Goal: Find specific page/section: Find specific page/section

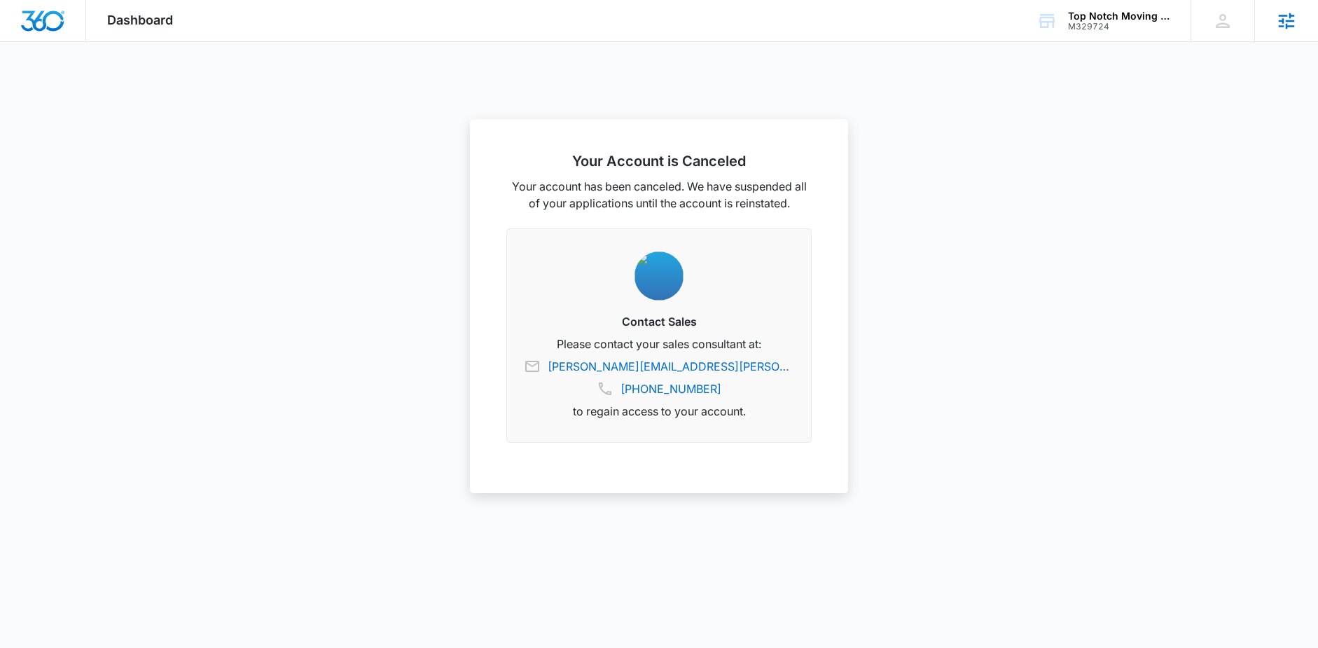
click at [1279, 20] on icon at bounding box center [1287, 21] width 16 height 16
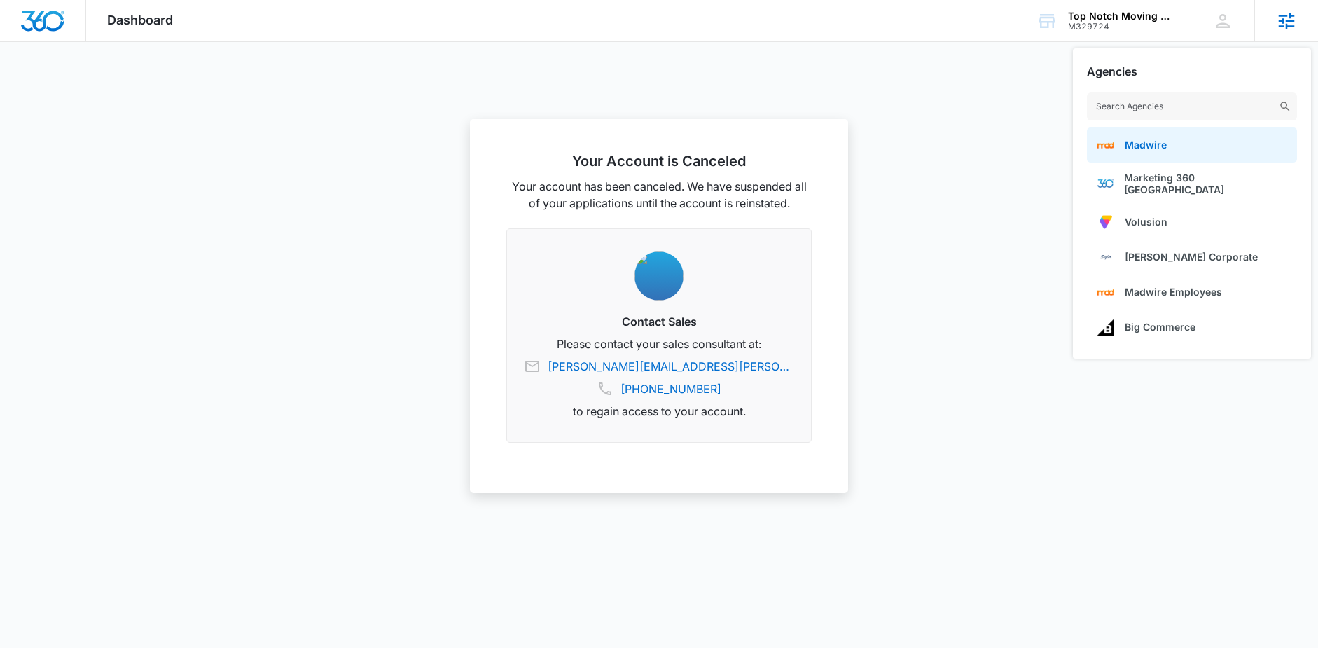
click at [1161, 138] on link "Madwire" at bounding box center [1192, 144] width 210 height 35
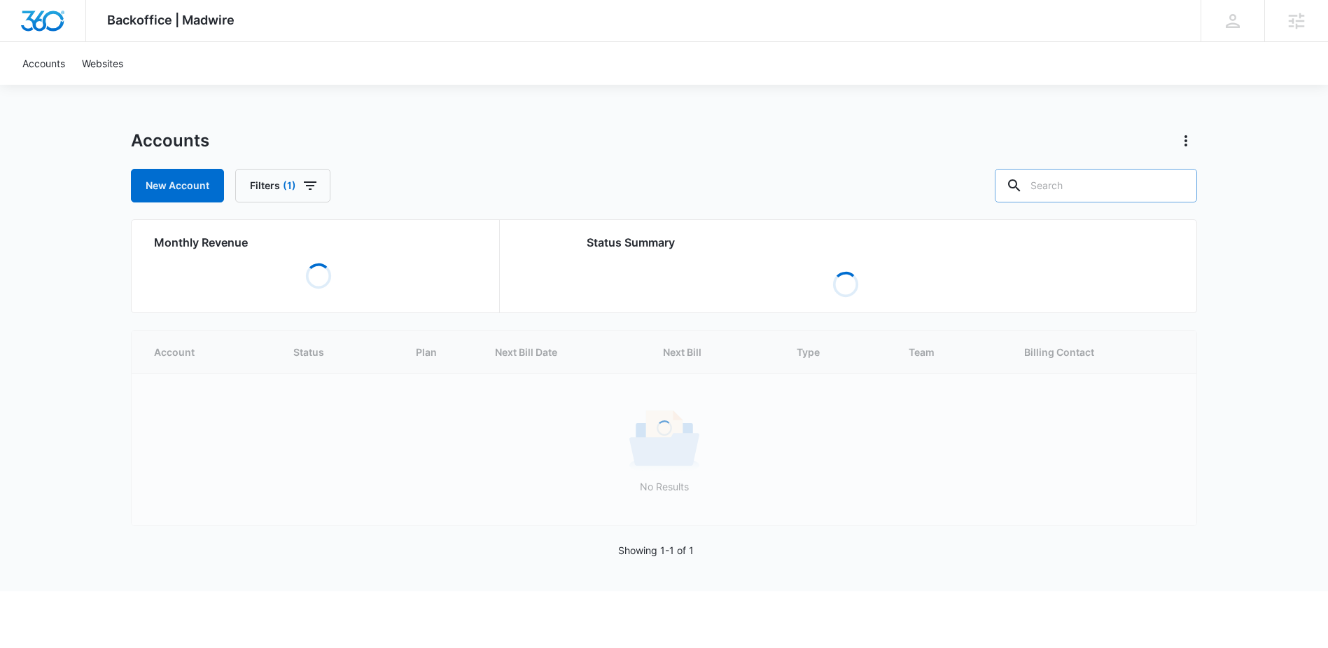
click at [1106, 183] on input "text" at bounding box center [1096, 186] width 202 height 34
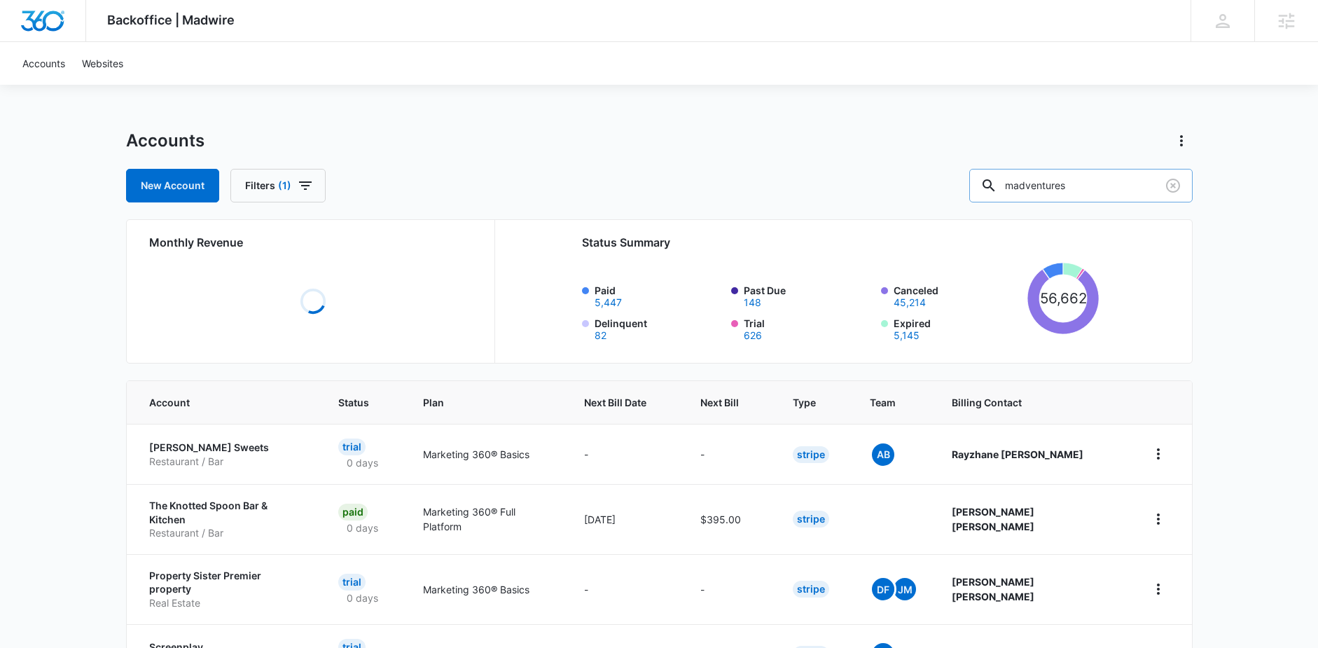
type input "madventures"
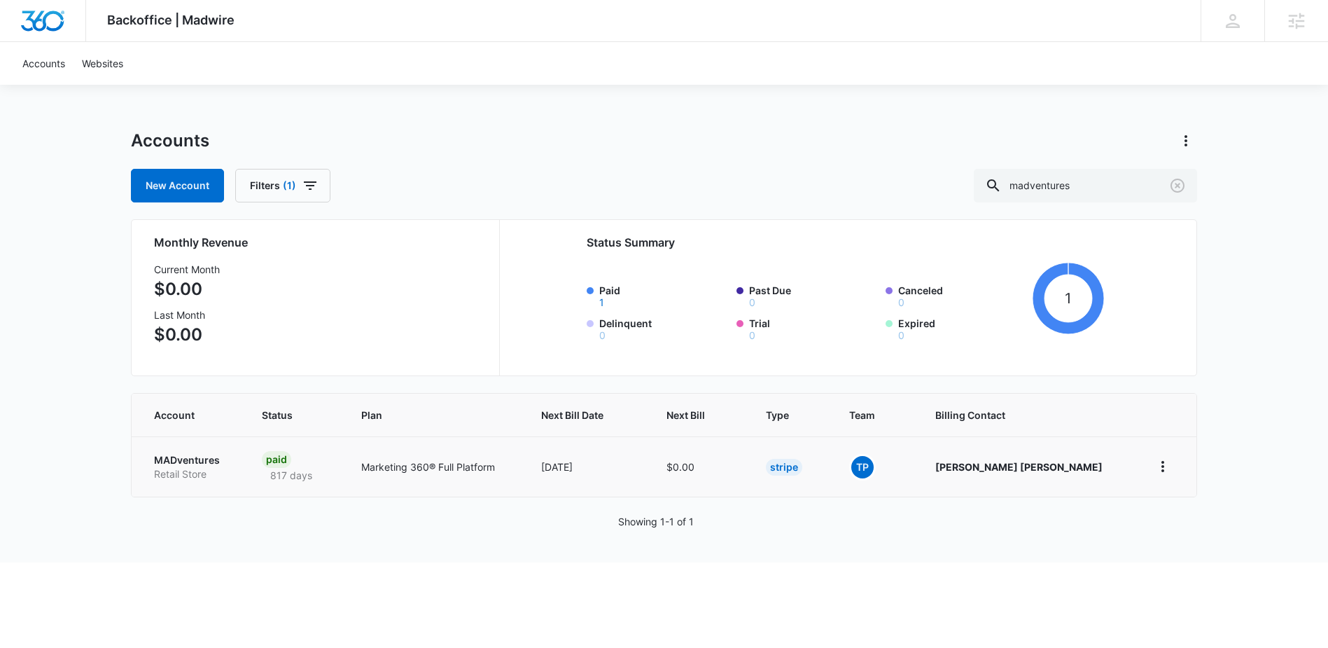
click at [209, 463] on p "MADventures" at bounding box center [191, 460] width 74 height 14
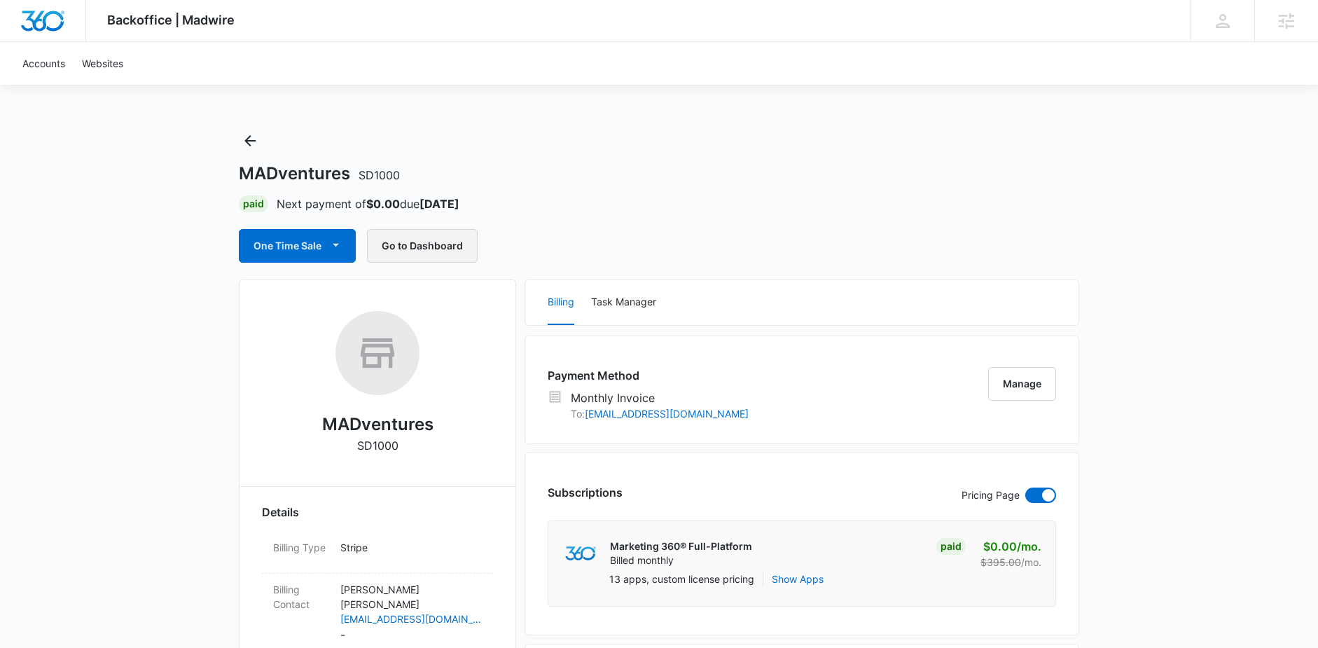
click at [420, 244] on button "Go to Dashboard" at bounding box center [422, 246] width 111 height 34
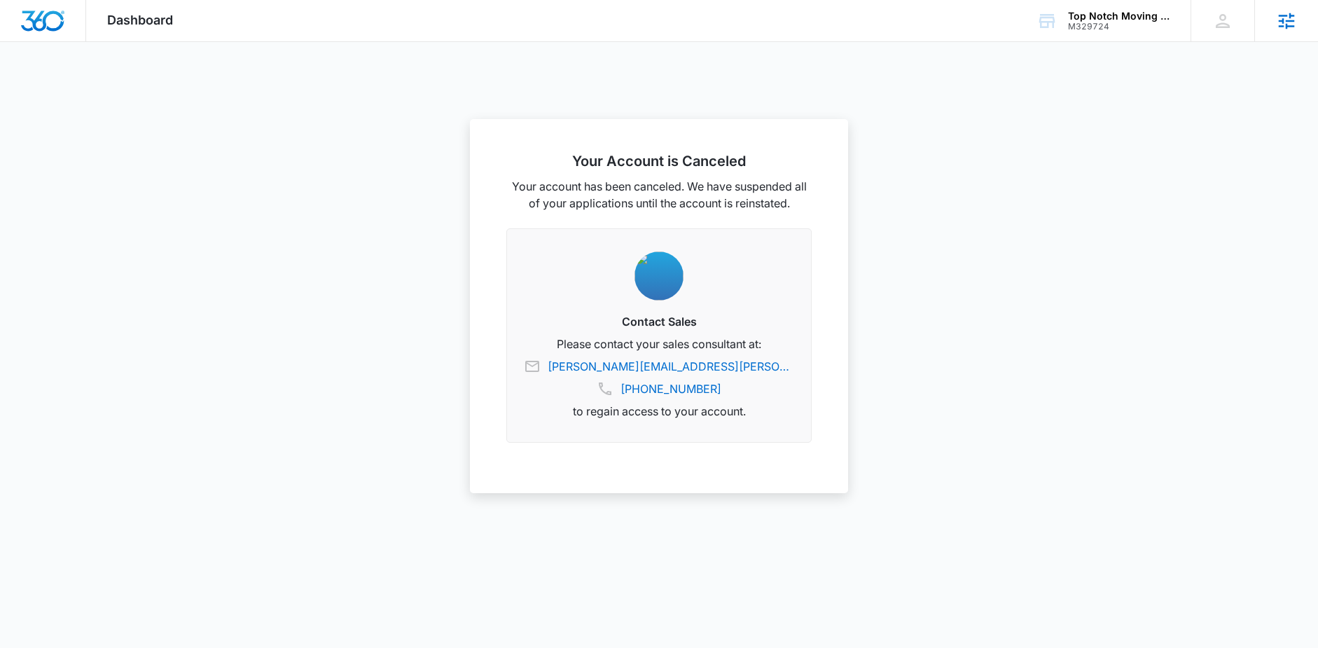
click at [1279, 25] on icon at bounding box center [1286, 21] width 21 height 21
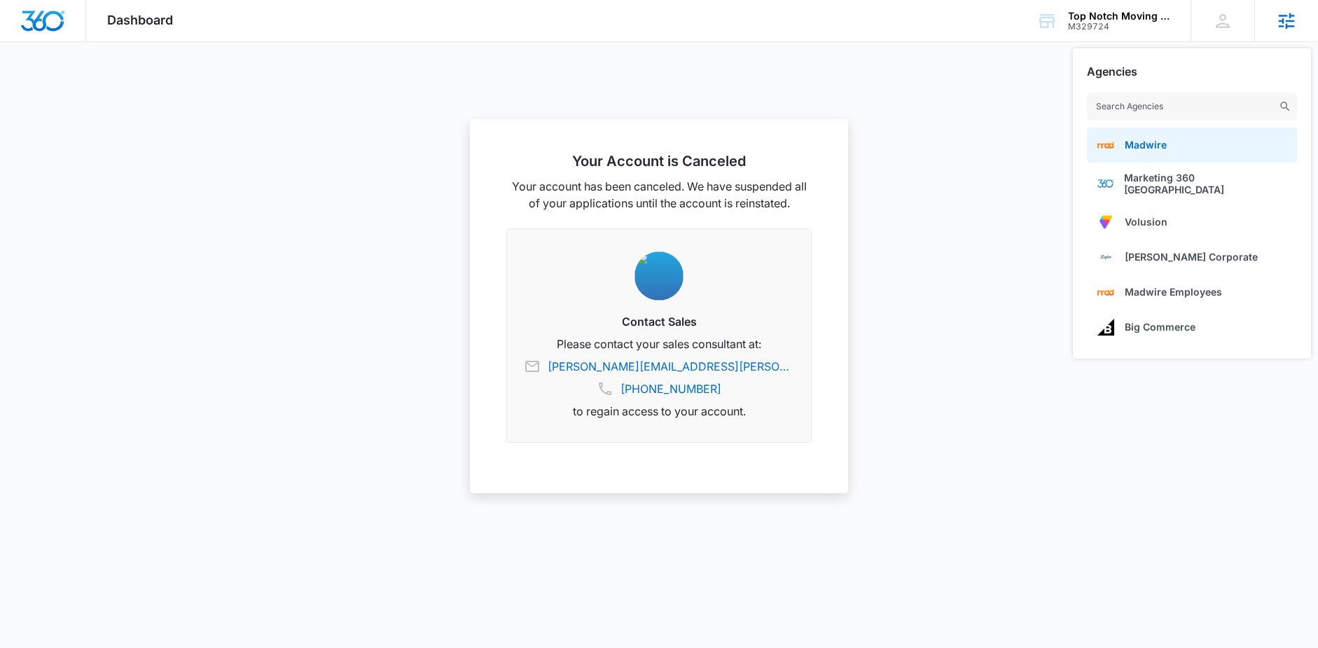
click at [1150, 137] on link "Madwire" at bounding box center [1192, 144] width 210 height 35
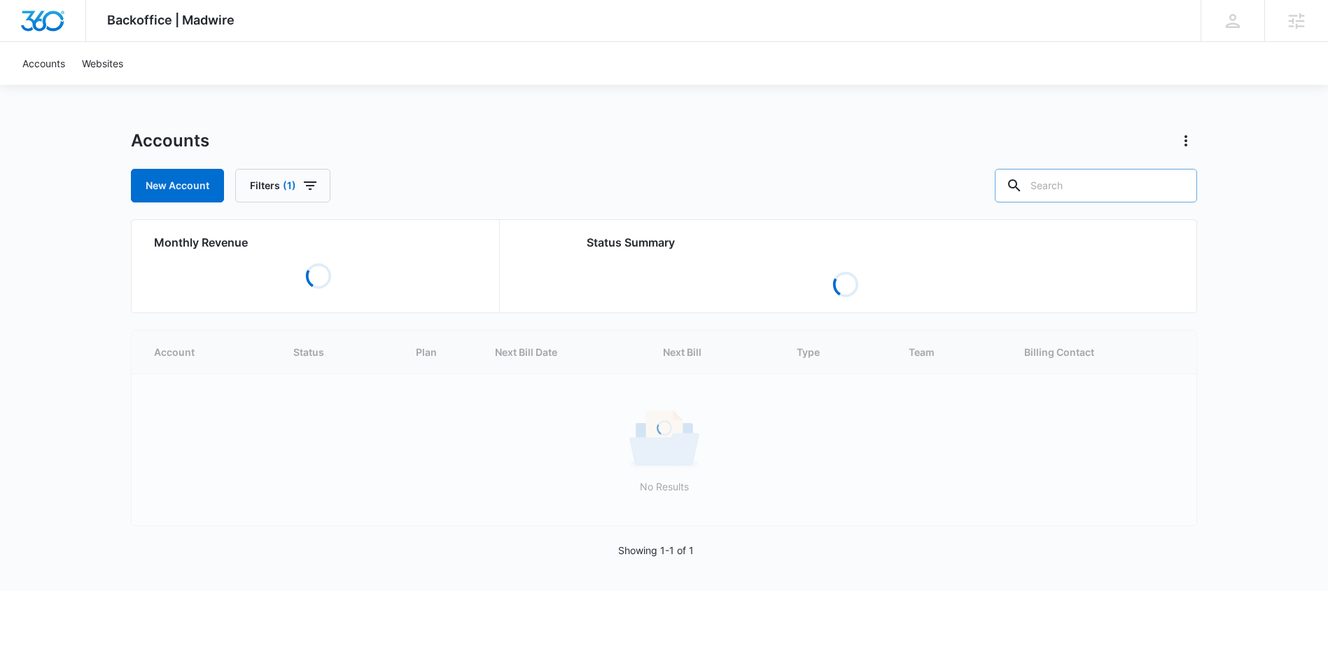
click at [1090, 177] on input "text" at bounding box center [1096, 186] width 202 height 34
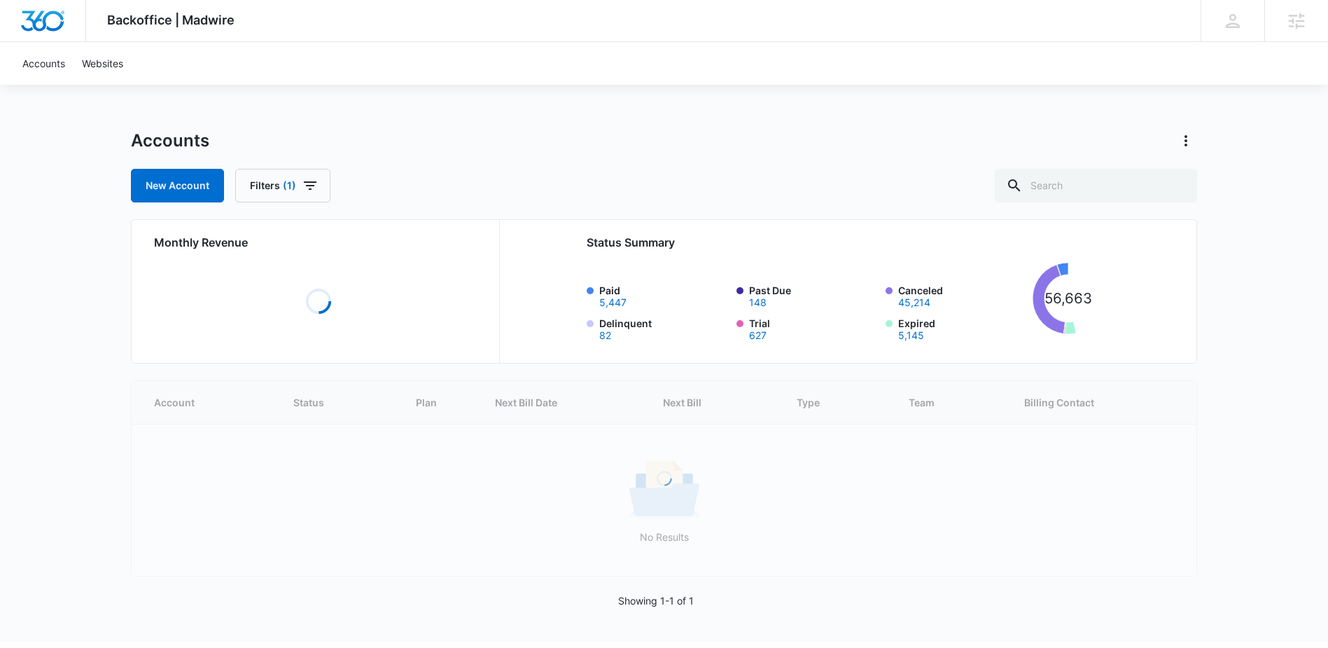
click at [690, 402] on div "Loading Account Status Plan Next Bill Date Next Bill Type Team Billing Contact …" at bounding box center [664, 478] width 1066 height 196
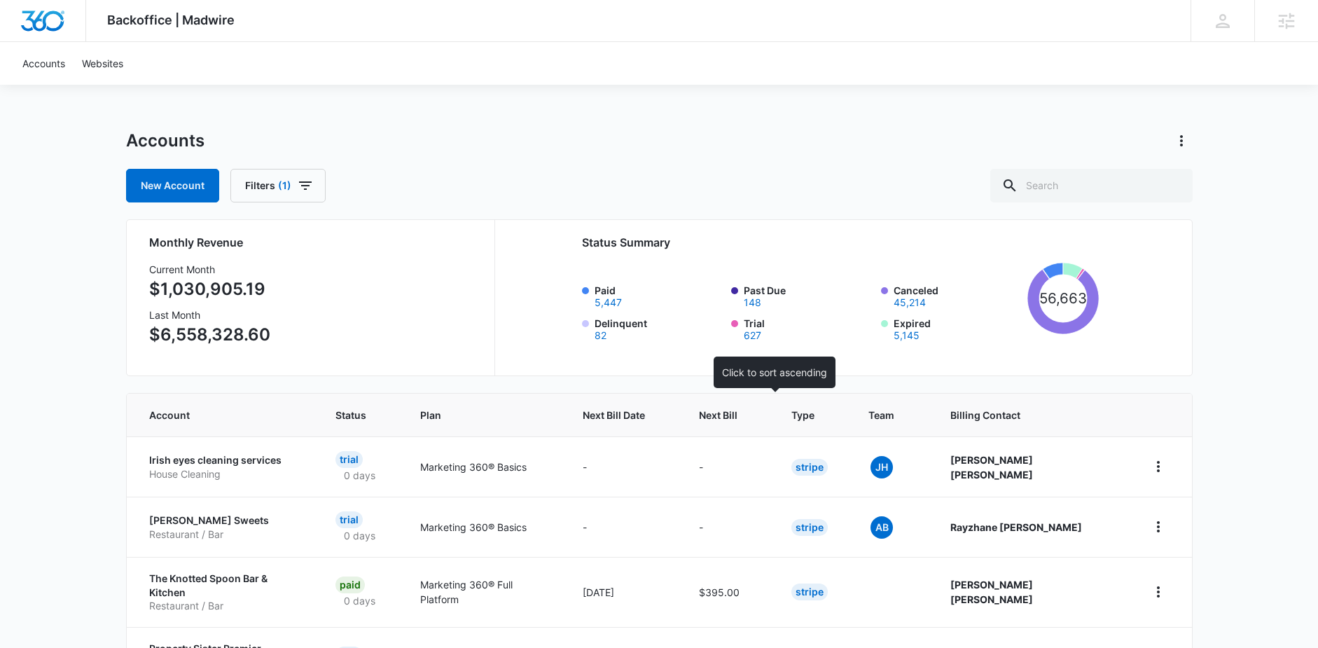
click at [737, 418] on span "Next Bill" at bounding box center [718, 415] width 39 height 15
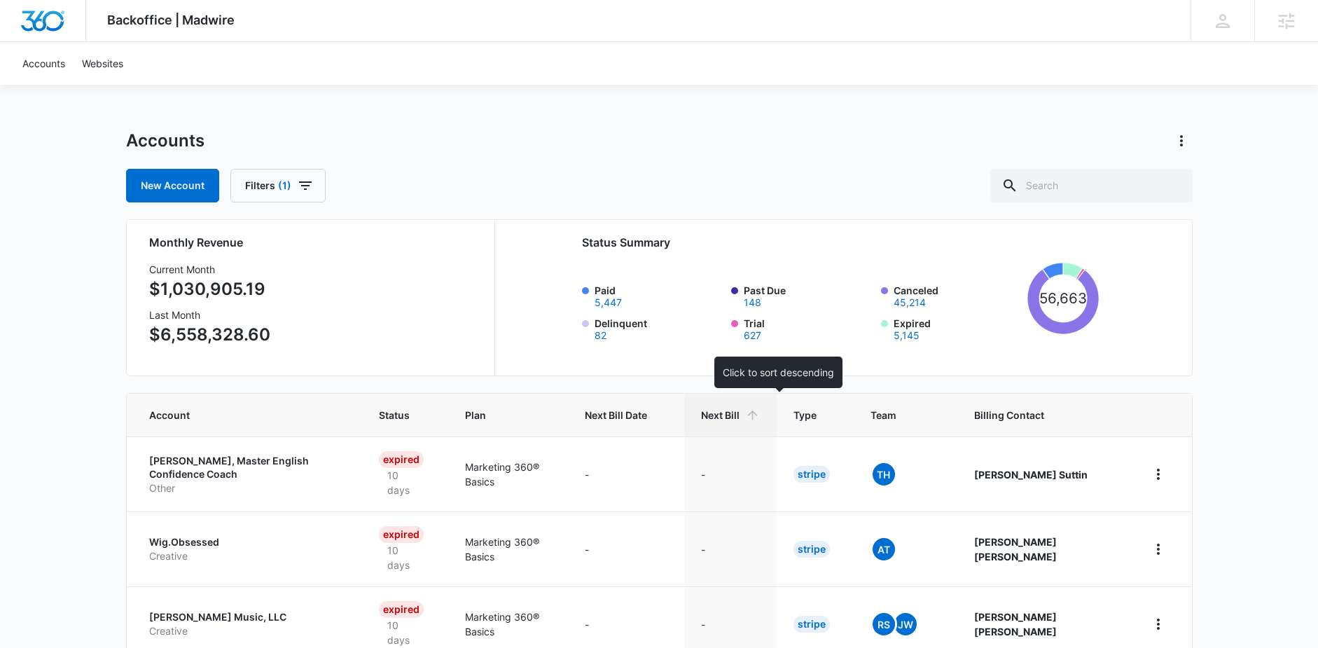
click at [739, 419] on span "Next Bill" at bounding box center [720, 415] width 39 height 15
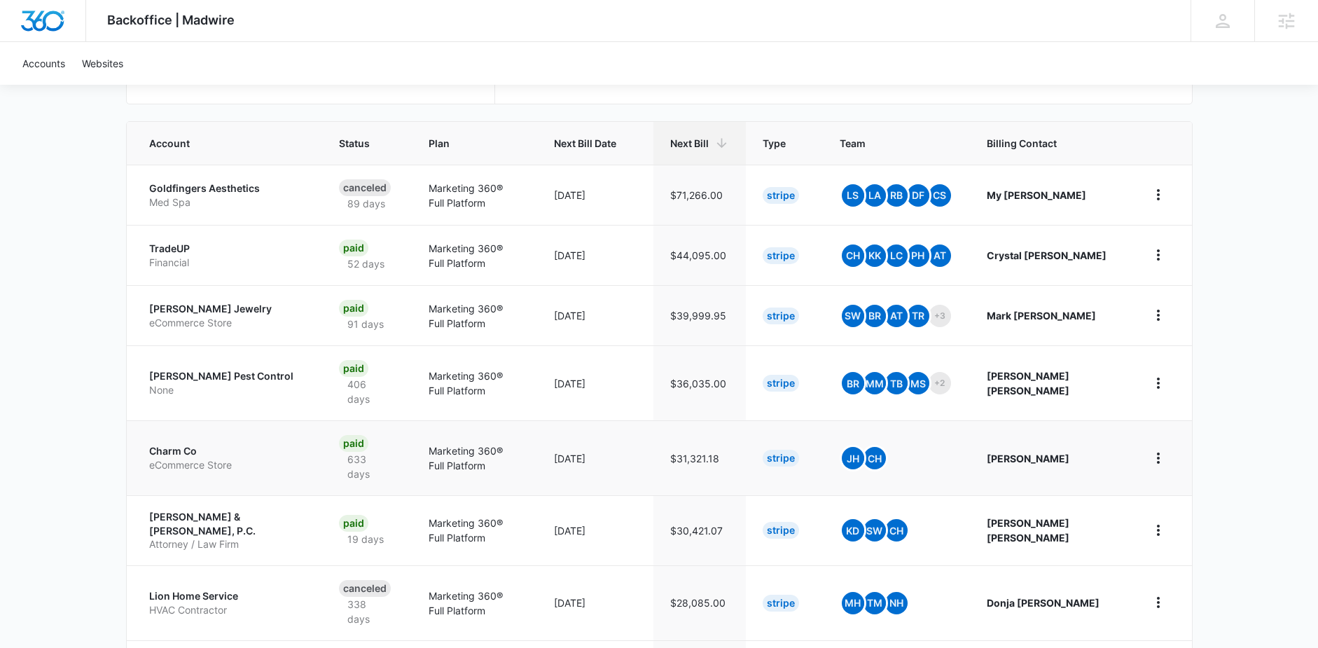
scroll to position [286, 0]
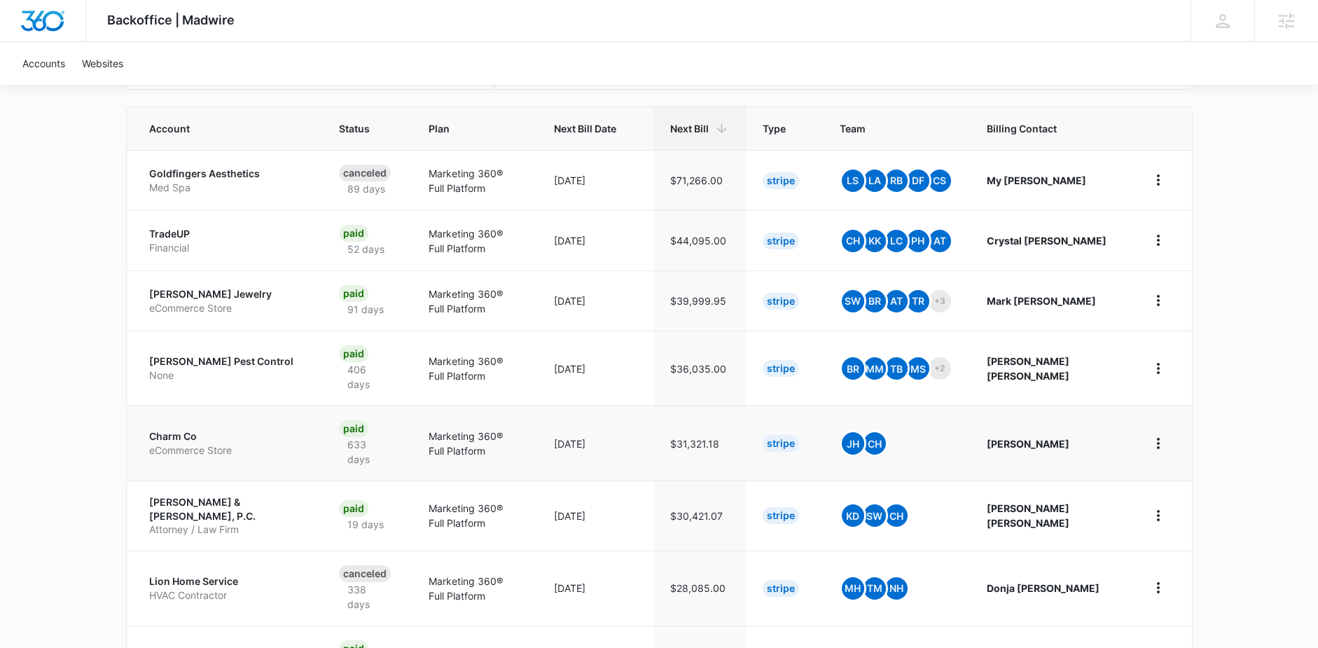
click at [186, 429] on p "Charm Co" at bounding box center [227, 436] width 156 height 14
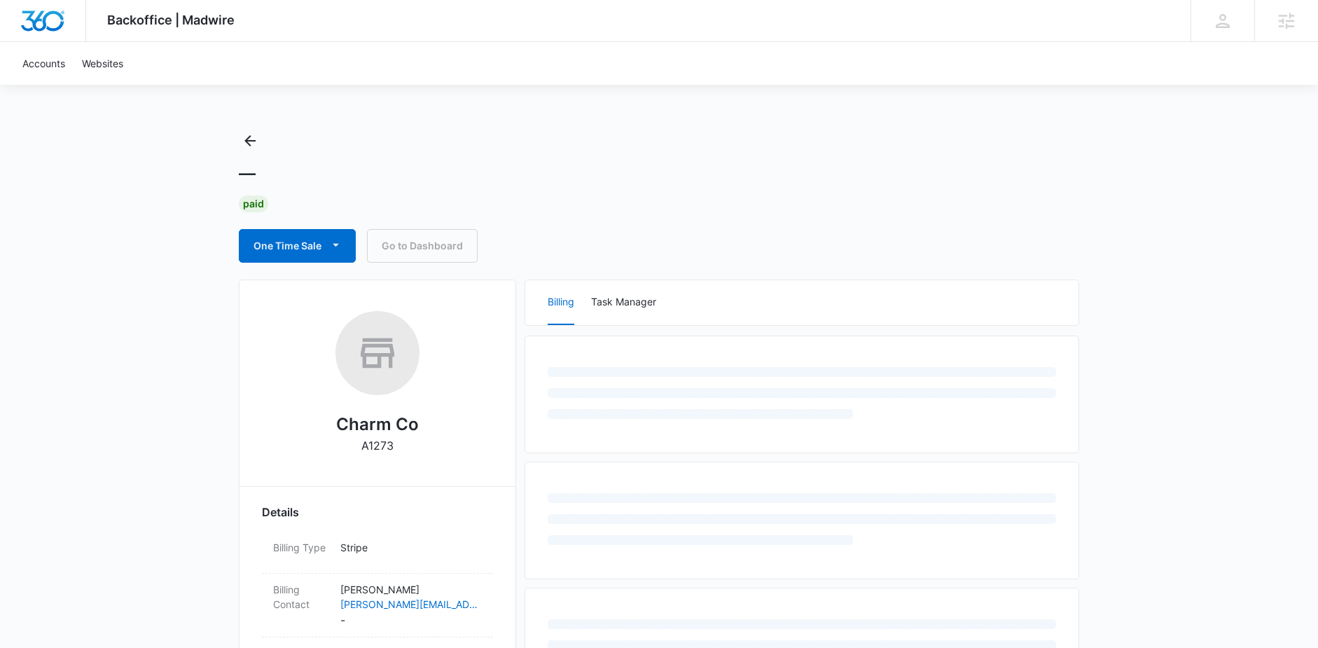
click at [395, 250] on link "Go to Dashboard" at bounding box center [422, 246] width 111 height 34
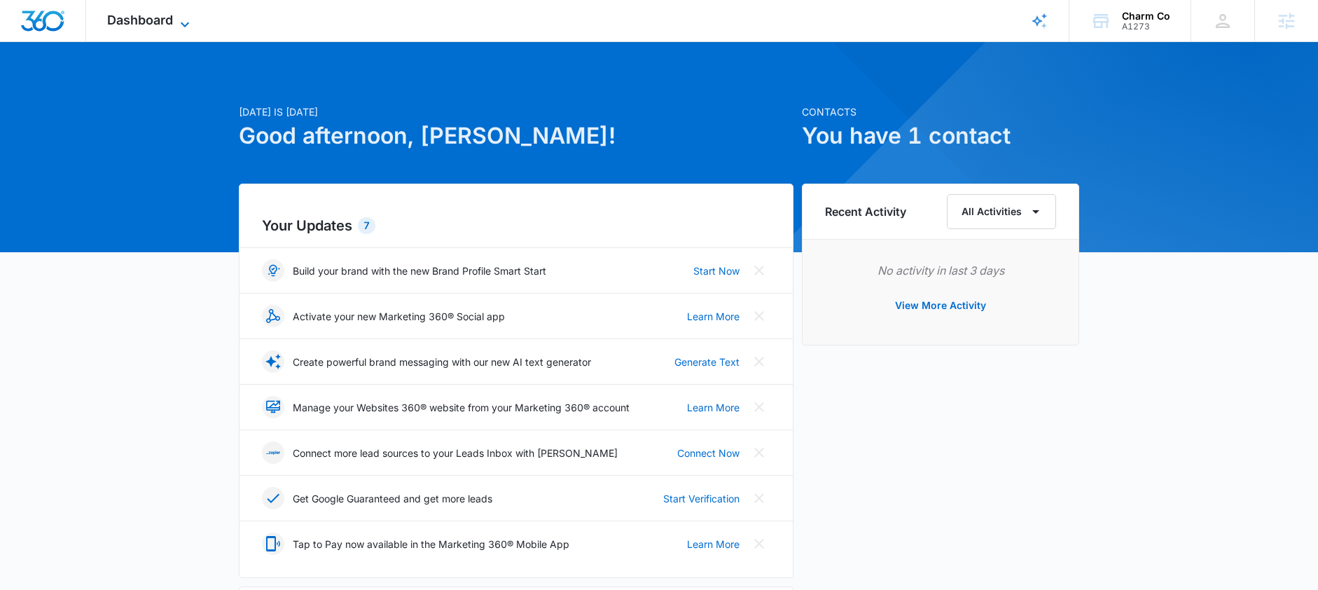
click at [145, 22] on span "Dashboard" at bounding box center [140, 20] width 66 height 15
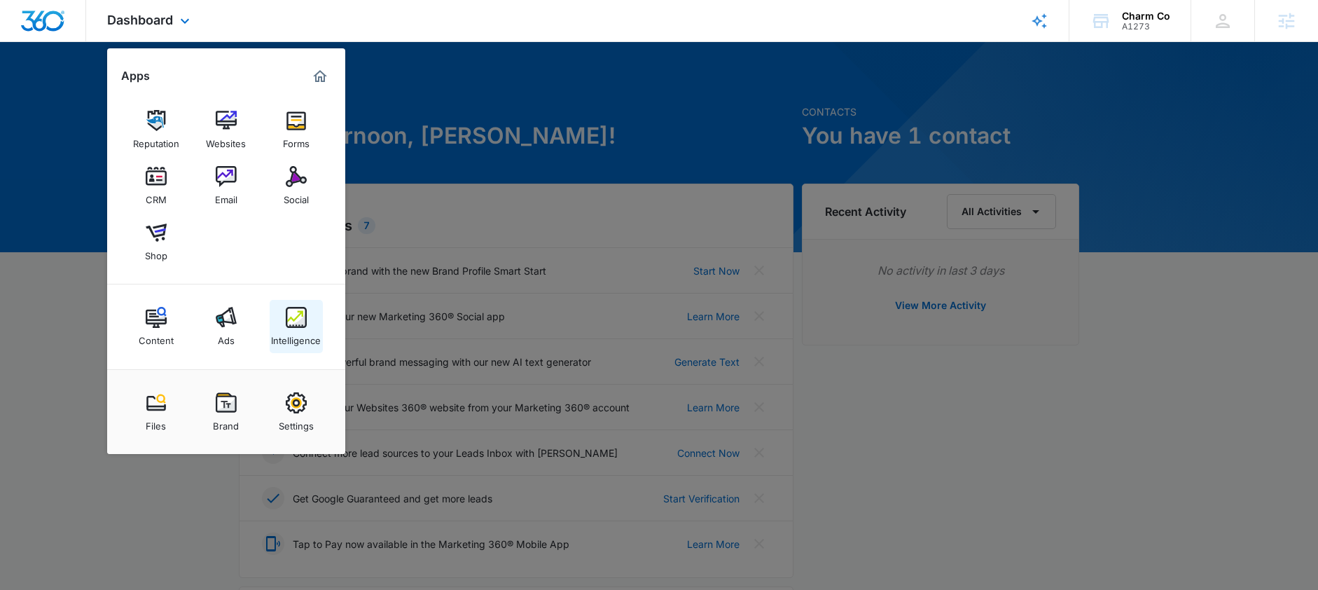
click at [295, 312] on img at bounding box center [296, 317] width 21 height 21
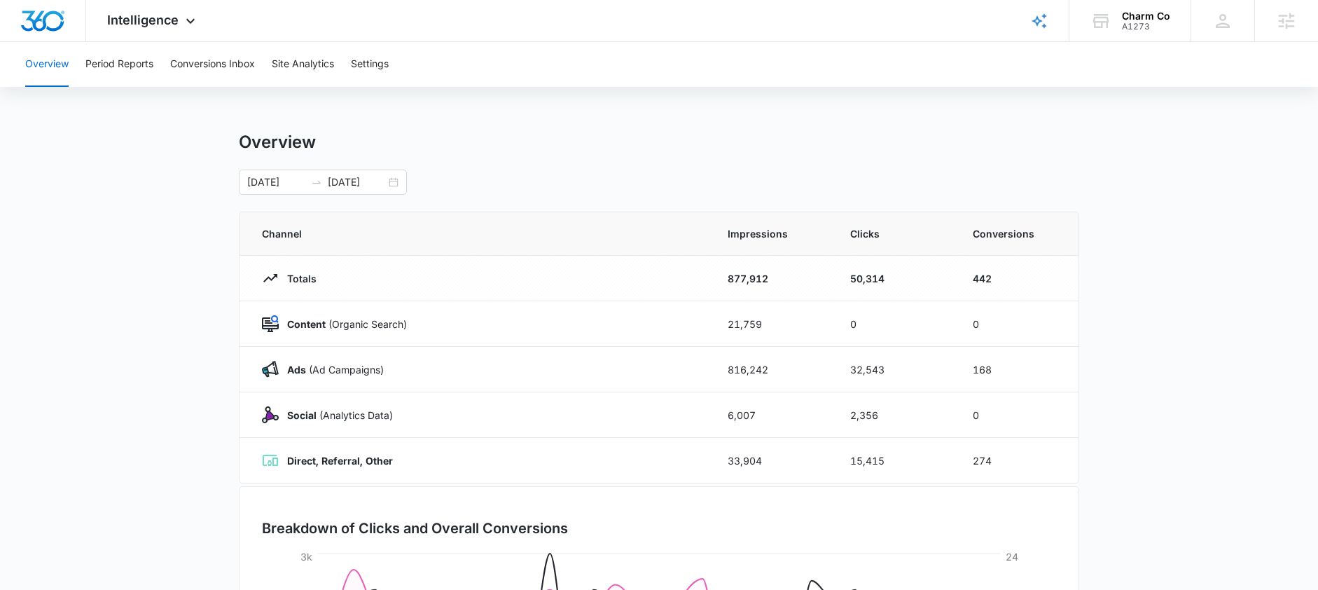
scroll to position [18, 0]
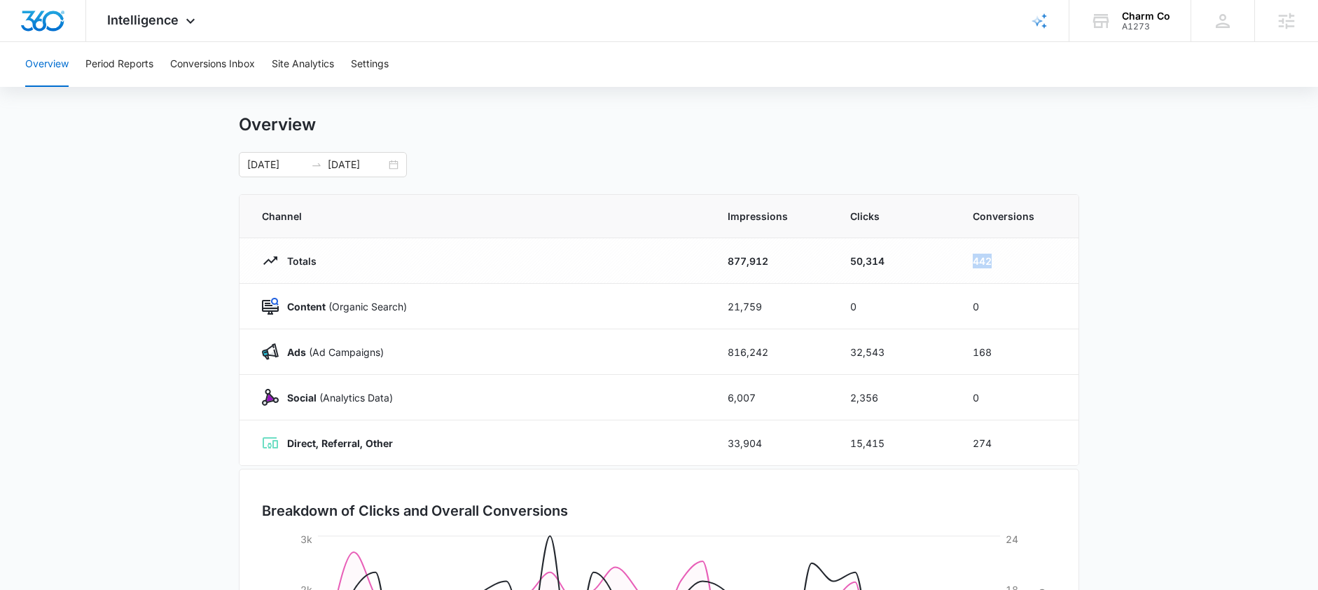
drag, startPoint x: 1007, startPoint y: 265, endPoint x: 968, endPoint y: 261, distance: 39.4
click at [968, 261] on td "442" at bounding box center [1017, 261] width 123 height 46
drag, startPoint x: 1003, startPoint y: 352, endPoint x: 963, endPoint y: 350, distance: 39.9
click at [963, 350] on td "168" at bounding box center [1017, 352] width 123 height 46
drag, startPoint x: 998, startPoint y: 443, endPoint x: 952, endPoint y: 438, distance: 45.8
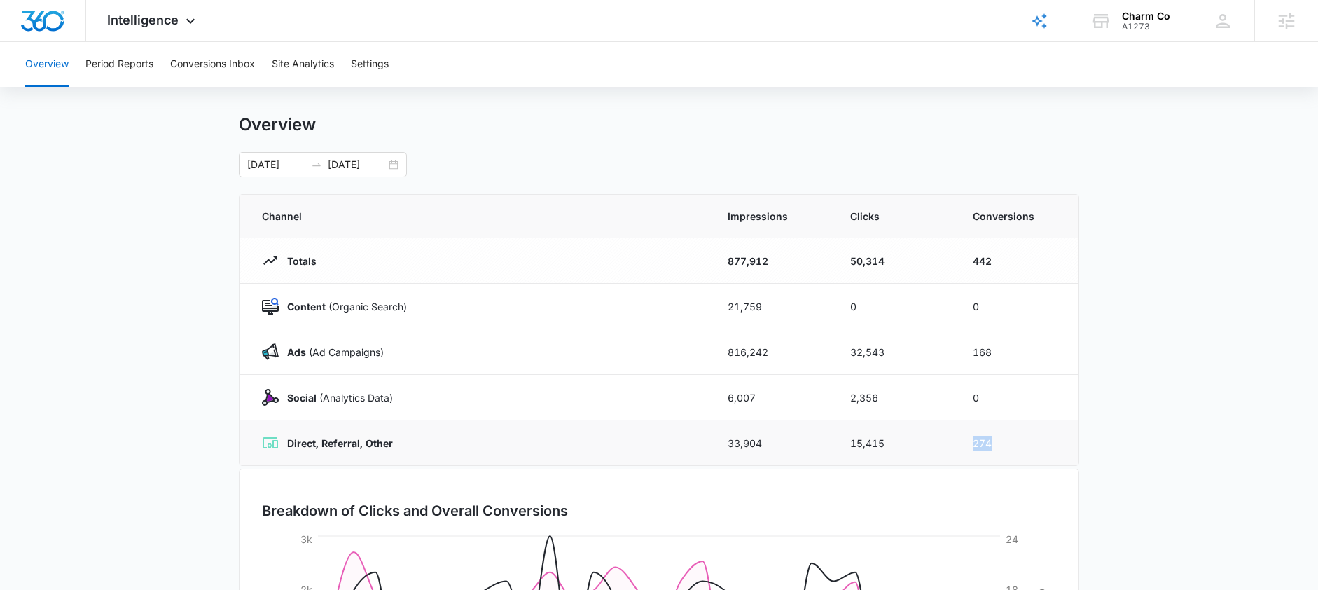
click at [952, 438] on tr "Direct, Referral, Other 33,904 15,415 274" at bounding box center [658, 443] width 839 height 46
